Goal: Check status: Check status

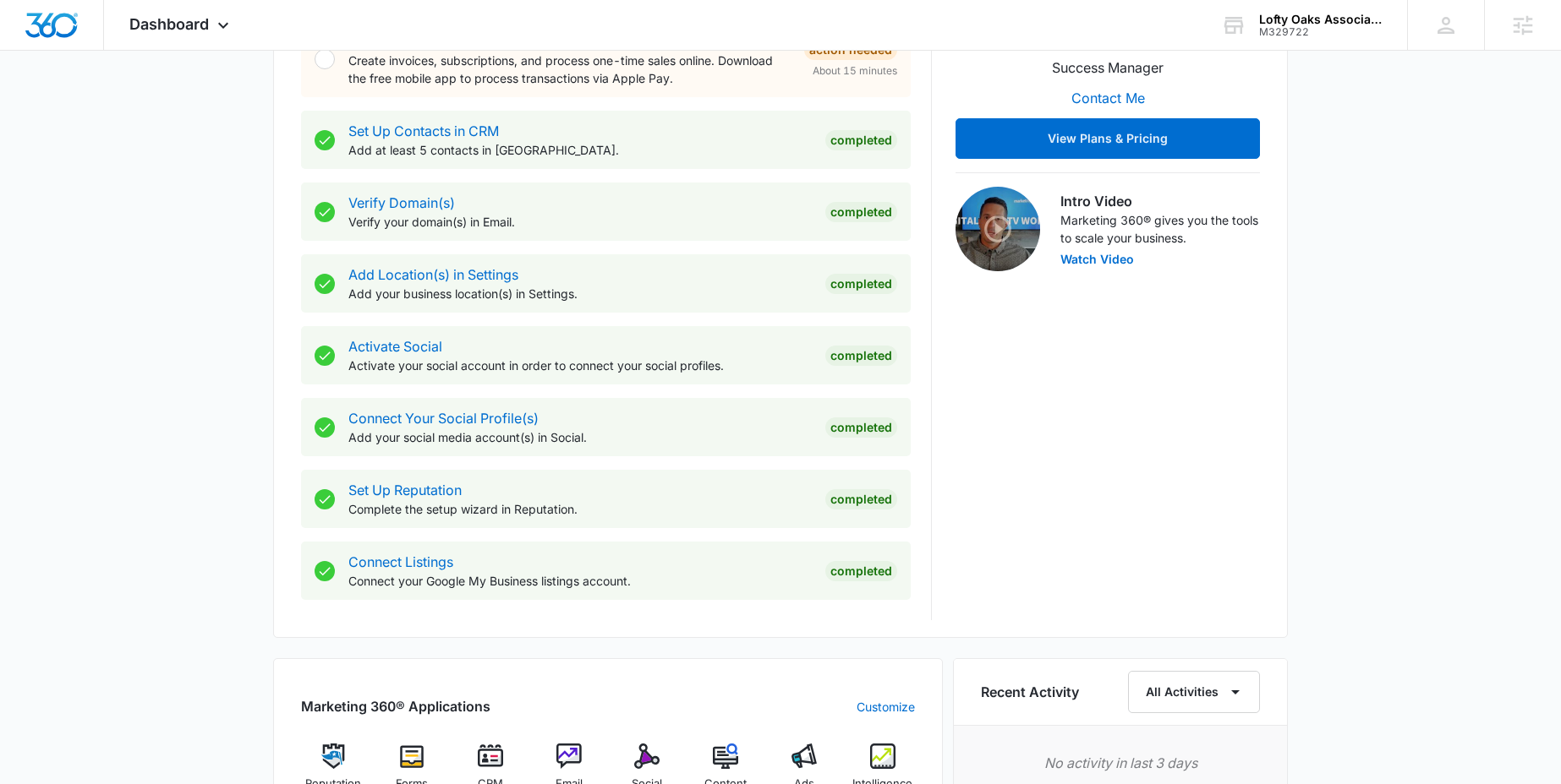
scroll to position [790, 0]
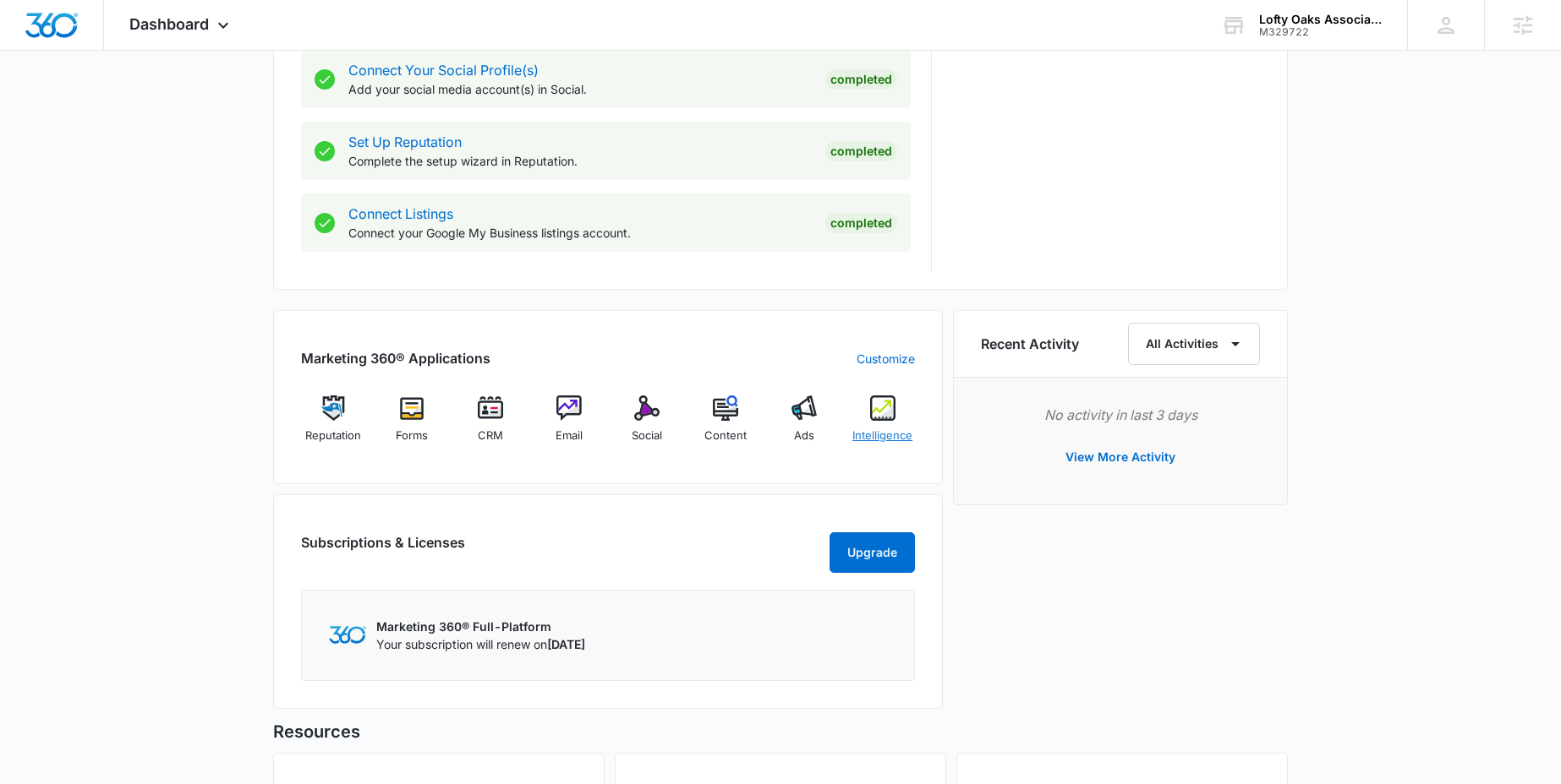
click at [878, 418] on img at bounding box center [882, 408] width 25 height 25
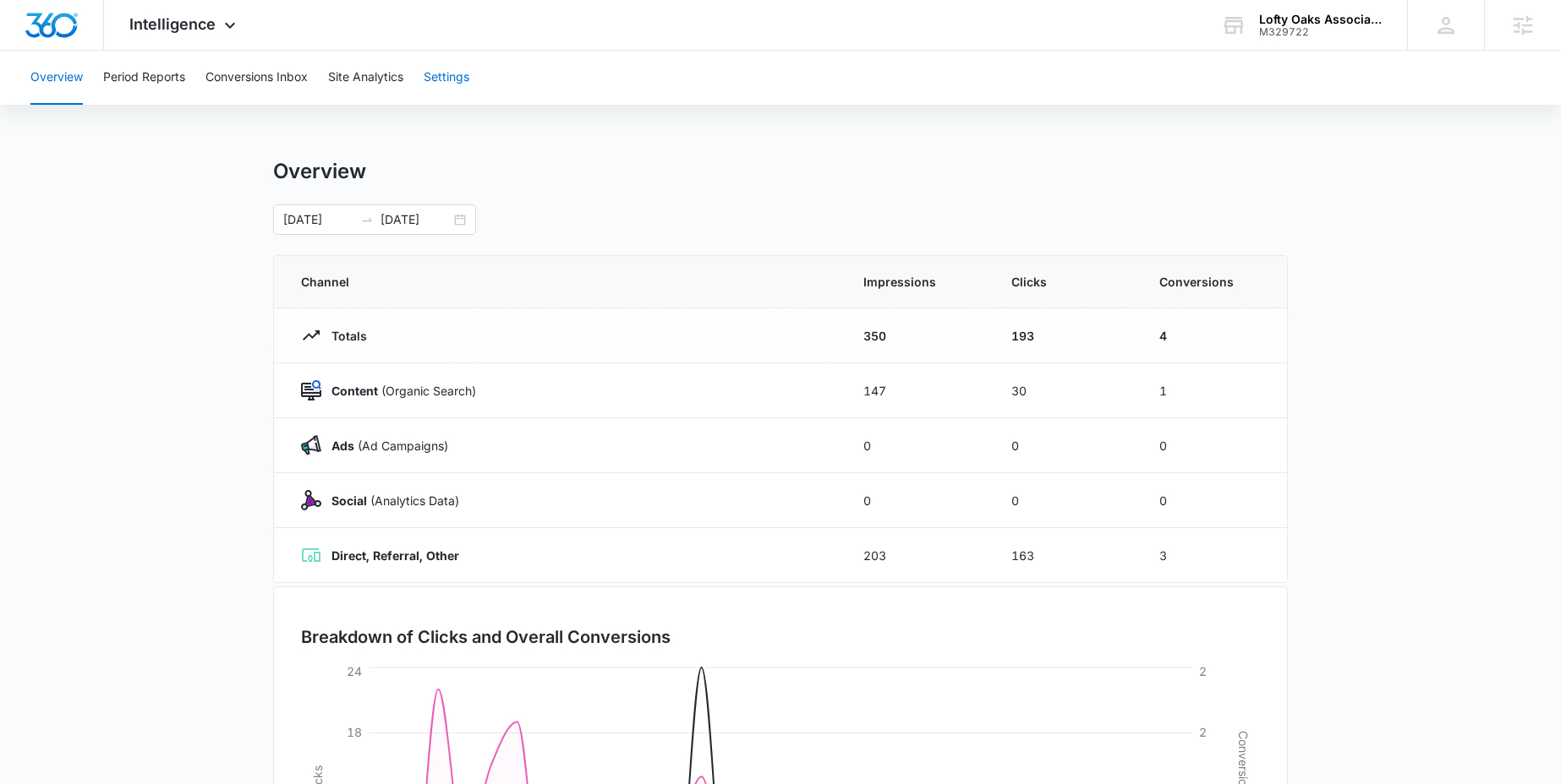
click at [432, 78] on button "Settings" at bounding box center [447, 78] width 46 height 54
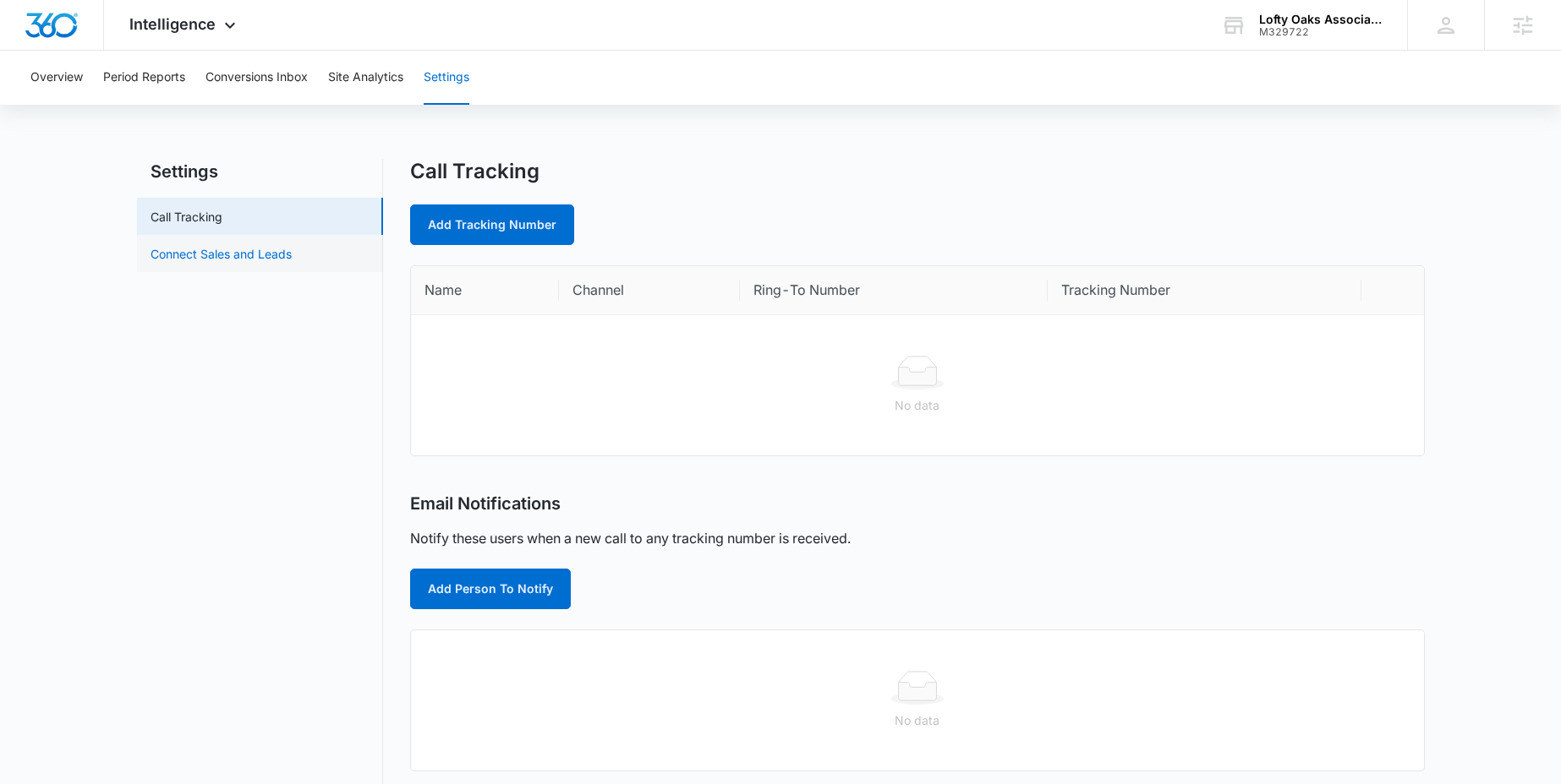
click at [271, 260] on link "Connect Sales and Leads" at bounding box center [221, 254] width 141 height 18
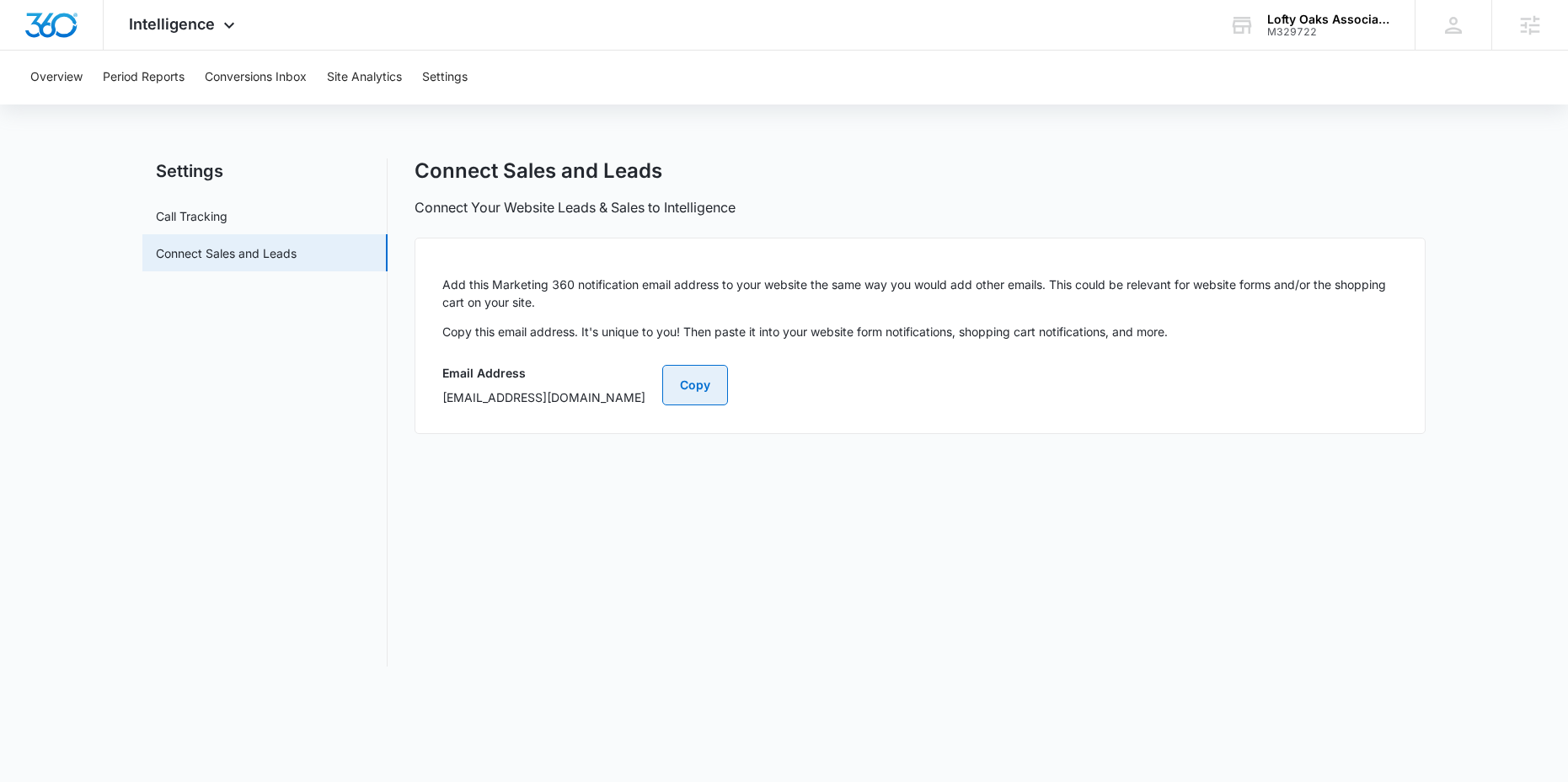
click at [728, 388] on button "Copy" at bounding box center [695, 385] width 65 height 40
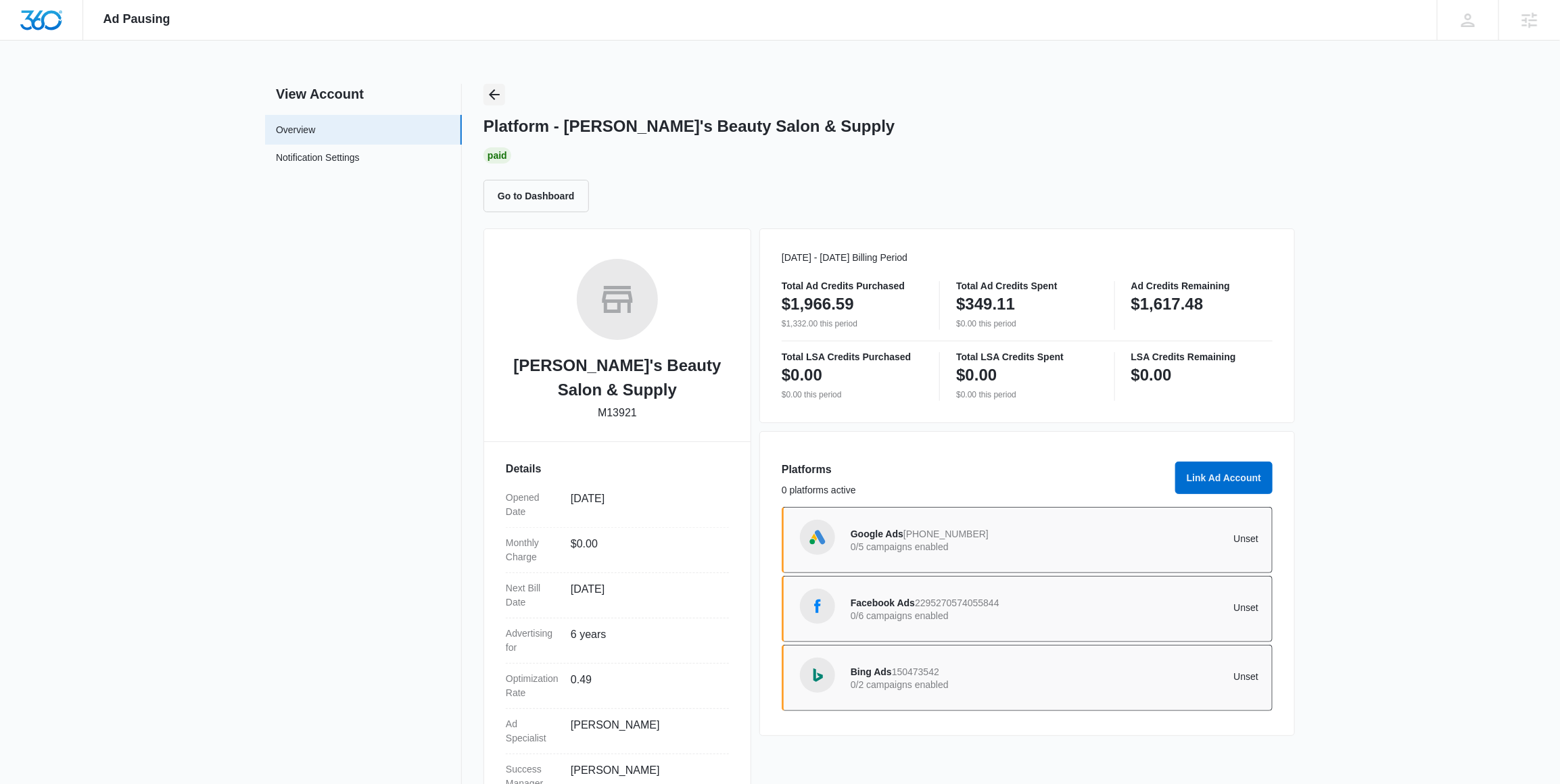
click at [492, 90] on icon "Back" at bounding box center [494, 94] width 16 height 16
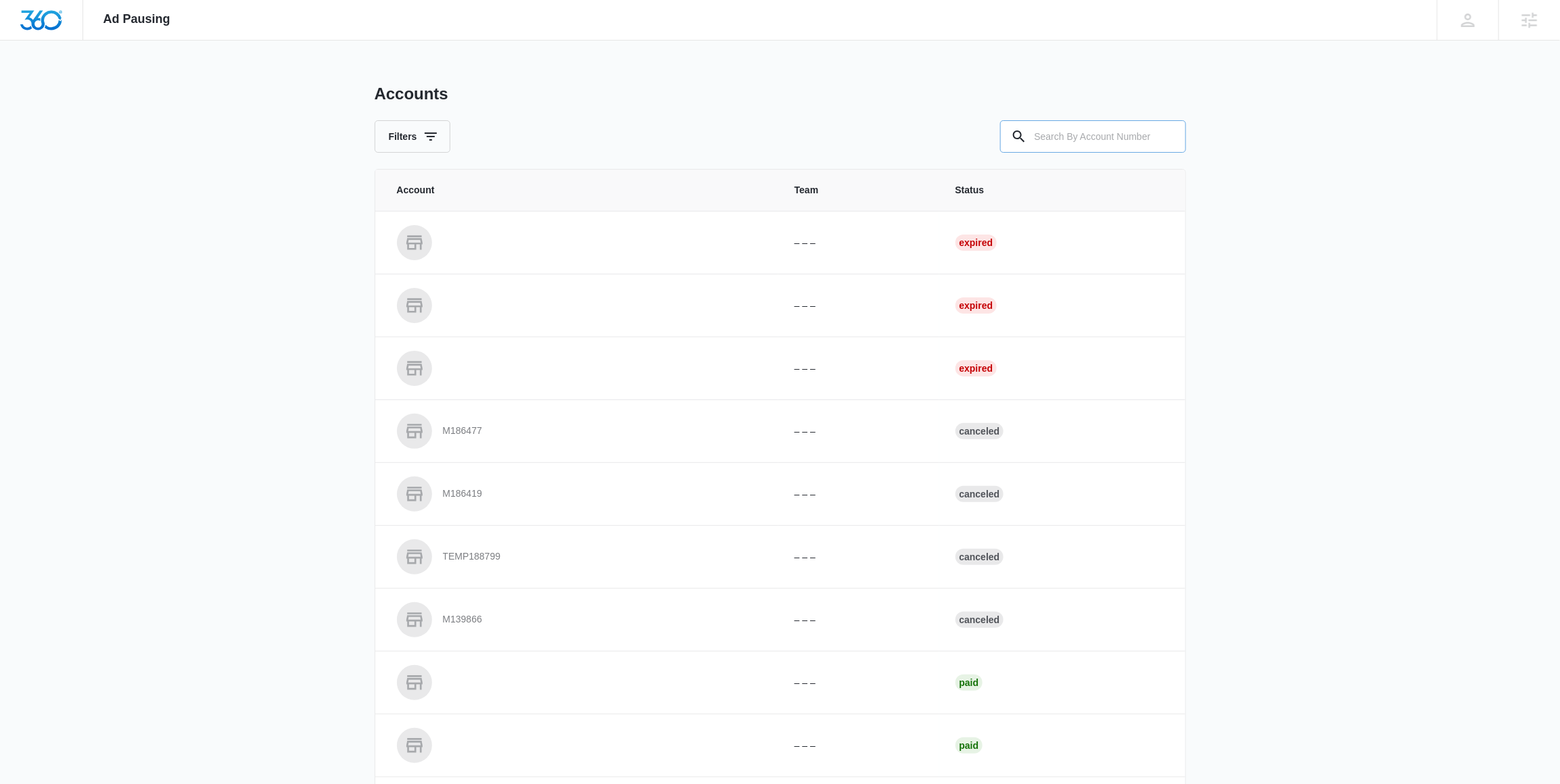
click at [1045, 130] on input "text" at bounding box center [1093, 136] width 186 height 32
paste input "M16911"
type input "M16911"
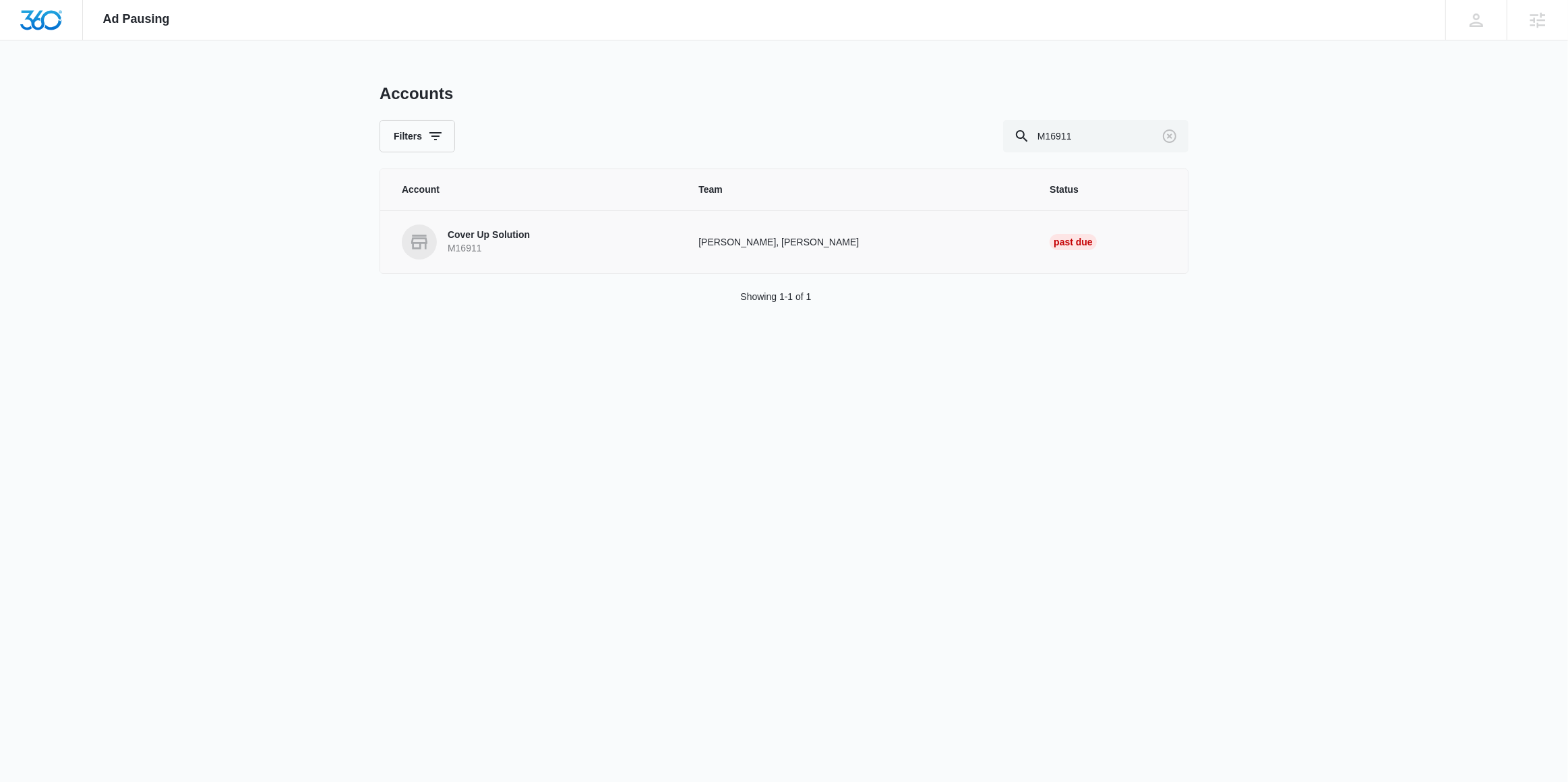
click at [518, 254] on p "M16911" at bounding box center [489, 249] width 82 height 13
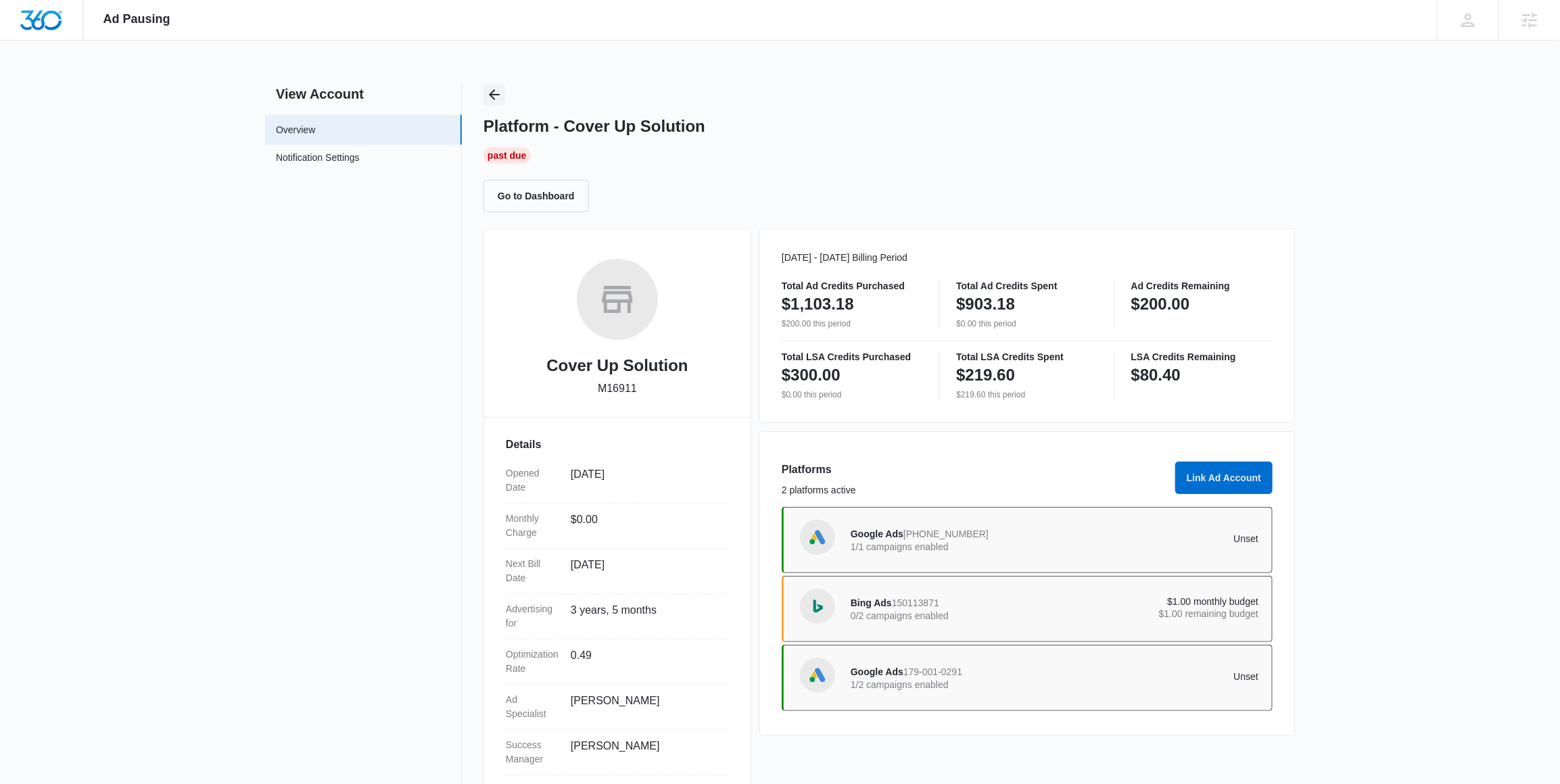
click at [504, 92] on button "Back" at bounding box center [494, 94] width 22 height 22
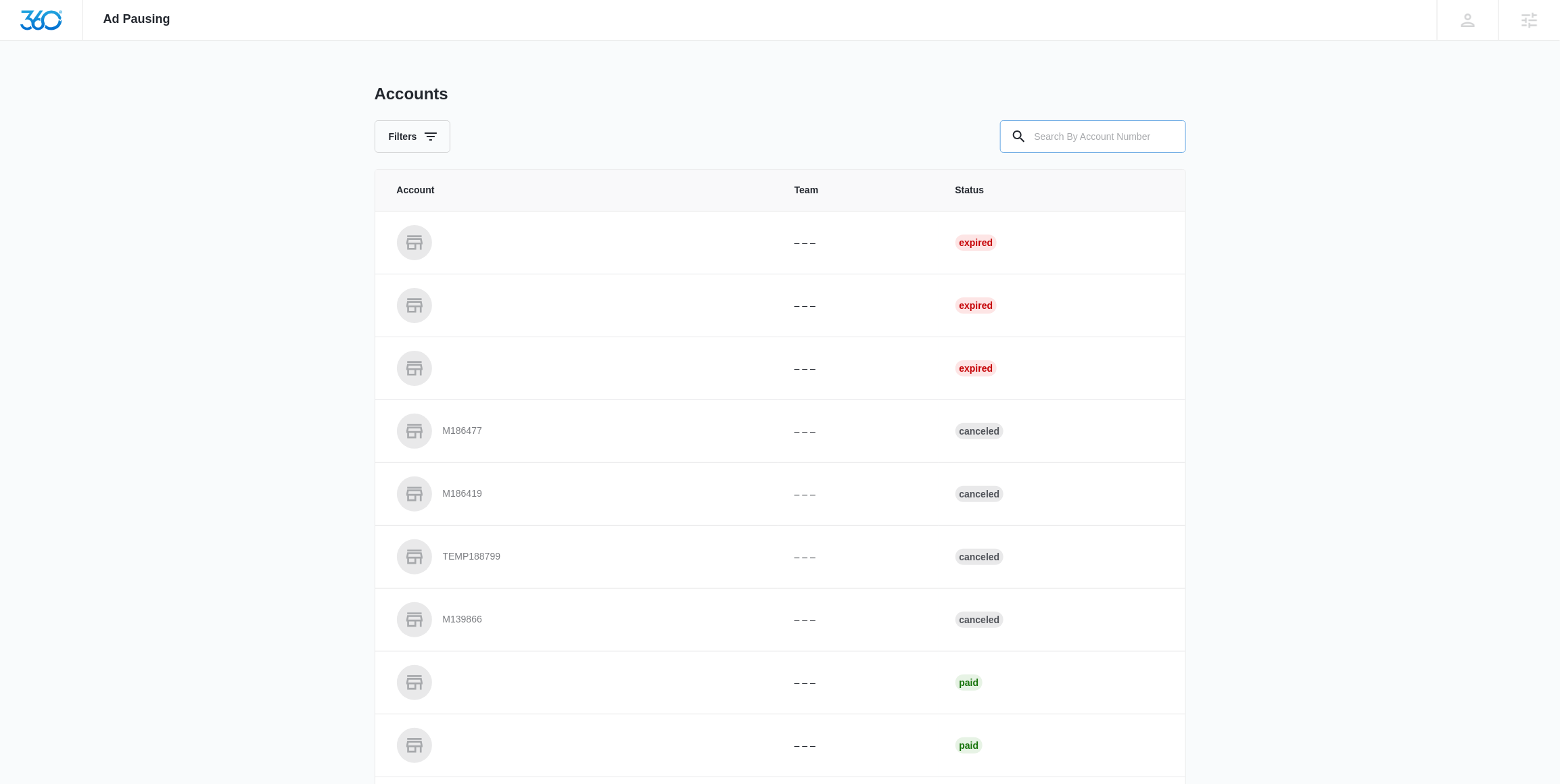
click at [1104, 147] on input "text" at bounding box center [1093, 136] width 186 height 32
paste input "M37539"
type input "M37539"
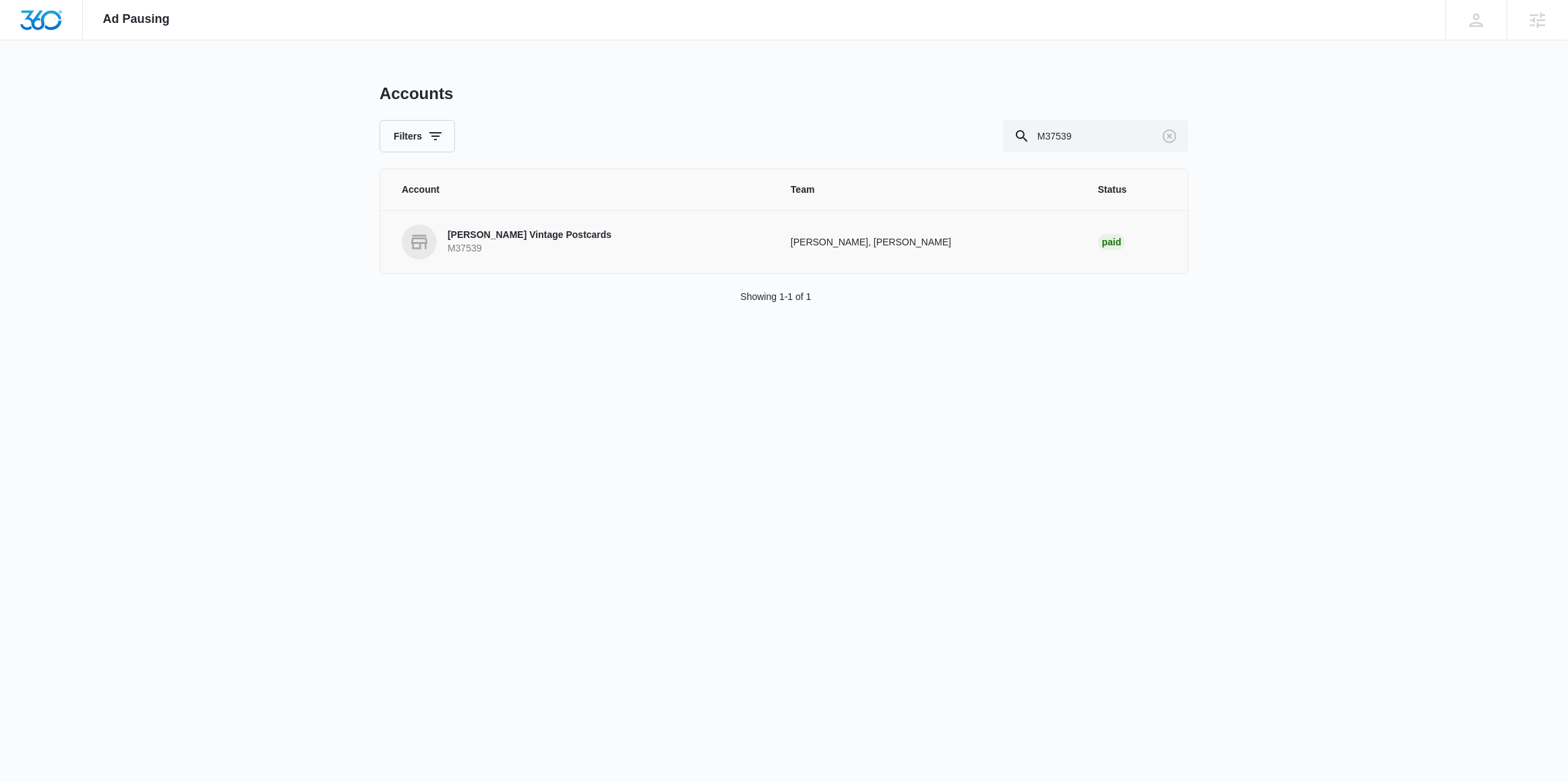
click at [480, 242] on p "[PERSON_NAME] Vintage Postcards" at bounding box center [529, 235] width 164 height 13
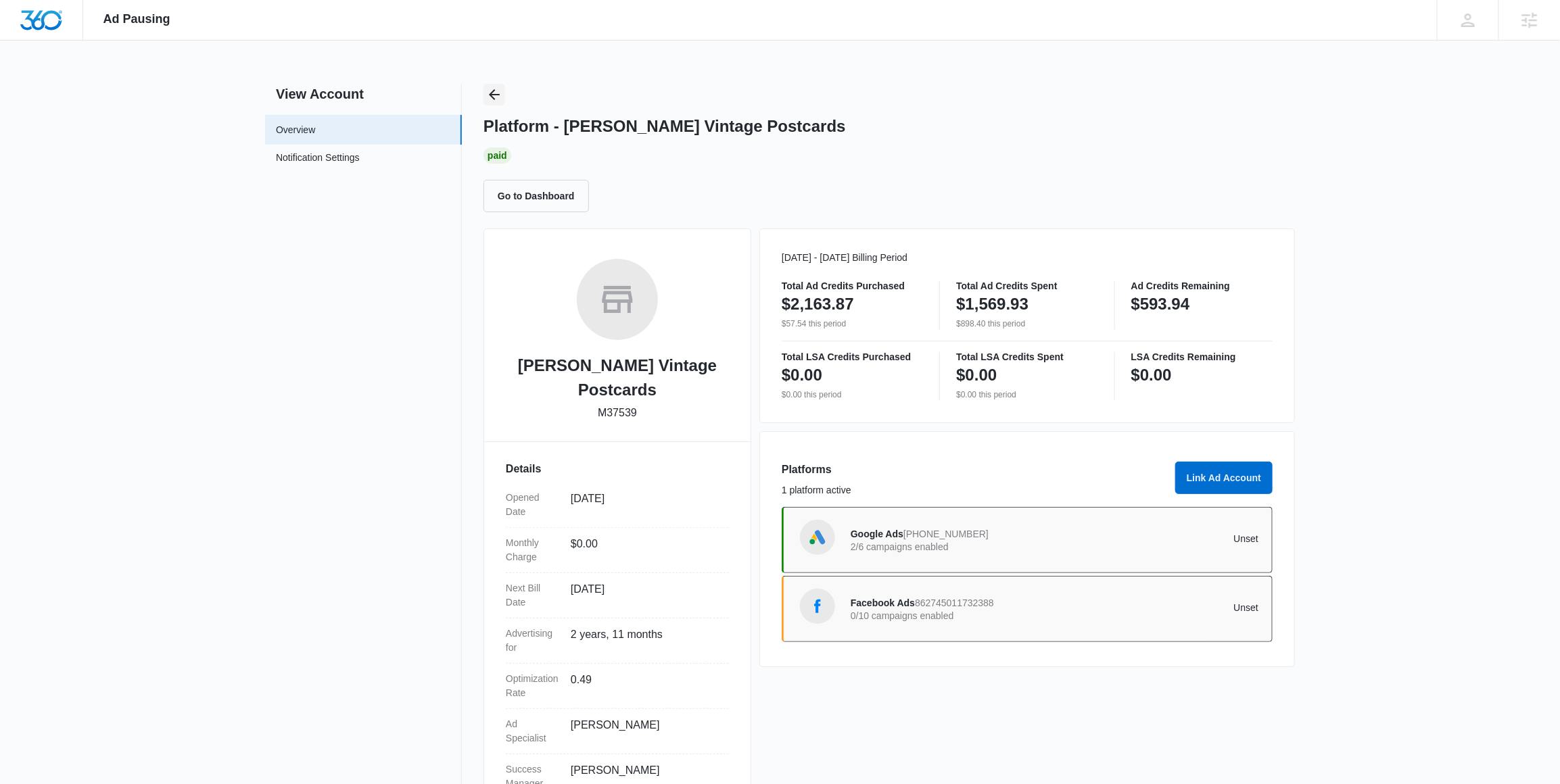
click at [495, 90] on icon "Back" at bounding box center [494, 94] width 16 height 16
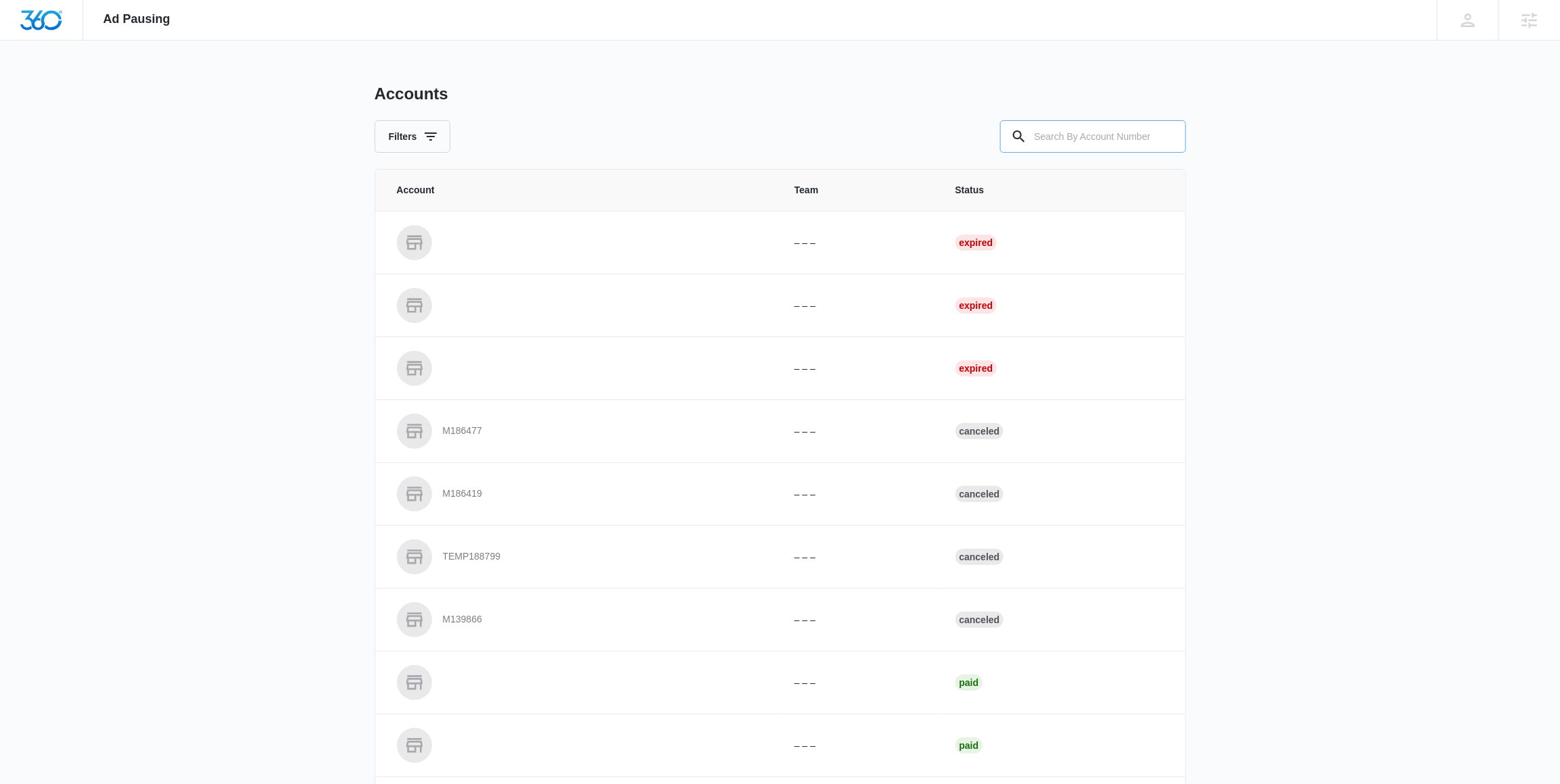
click at [1077, 139] on input "text" at bounding box center [1093, 136] width 186 height 32
paste input "M184159"
type input "M184159"
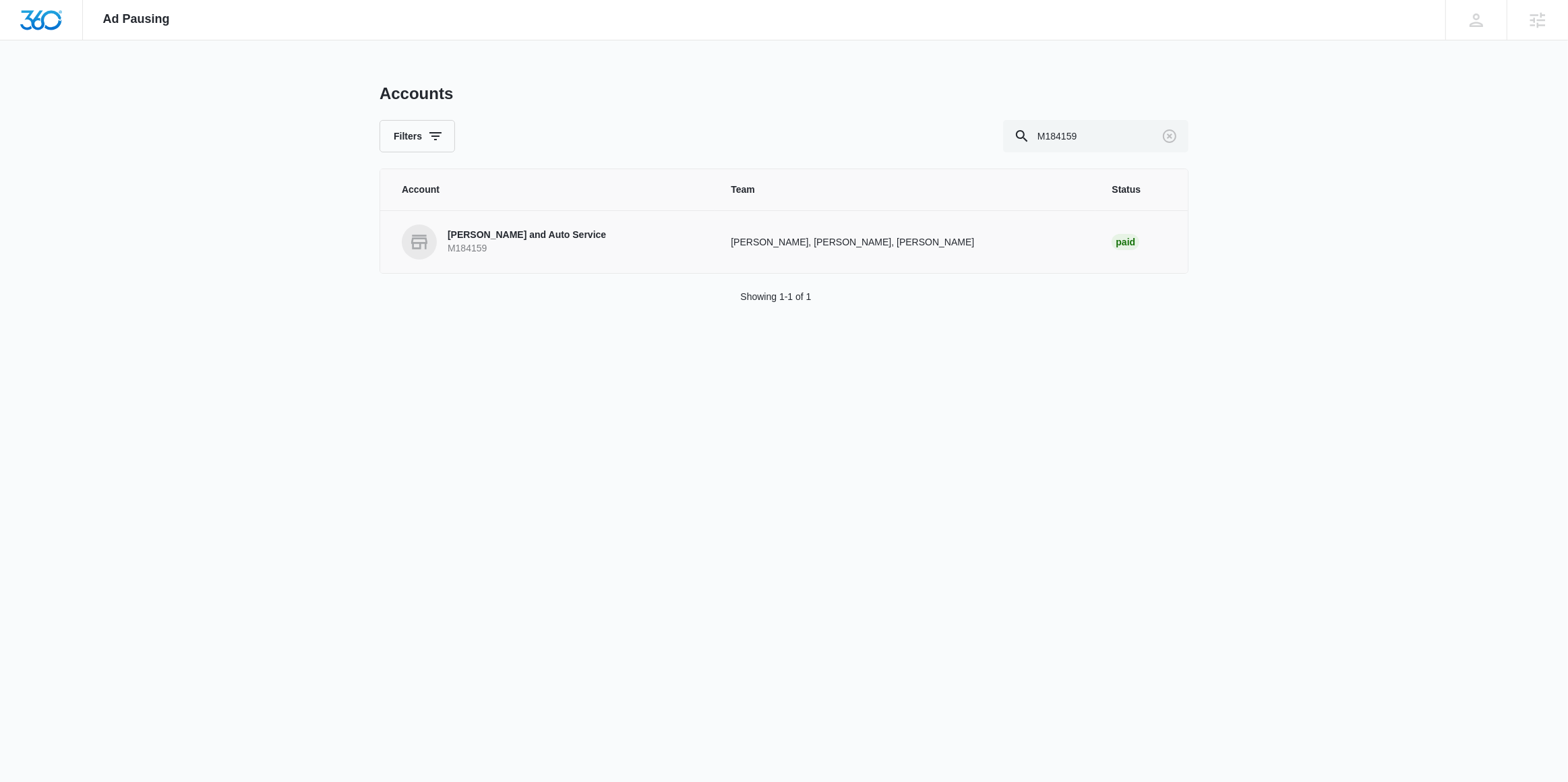
click at [491, 239] on p "[PERSON_NAME] and Auto Service" at bounding box center [526, 235] width 158 height 13
